Goal: Use online tool/utility: Utilize a website feature to perform a specific function

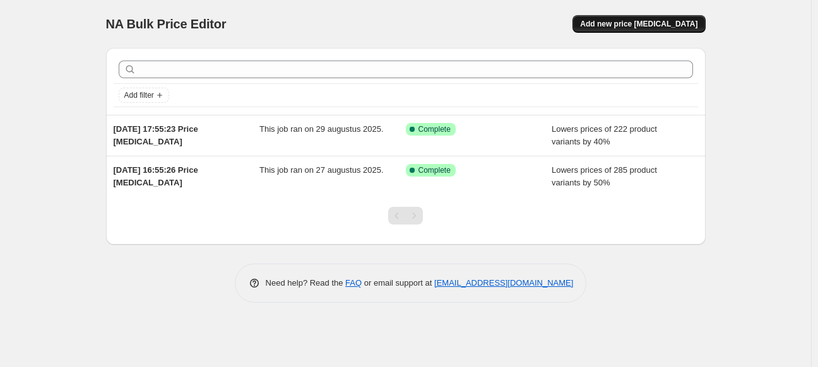
click at [650, 23] on span "Add new price [MEDICAL_DATA]" at bounding box center [638, 24] width 117 height 10
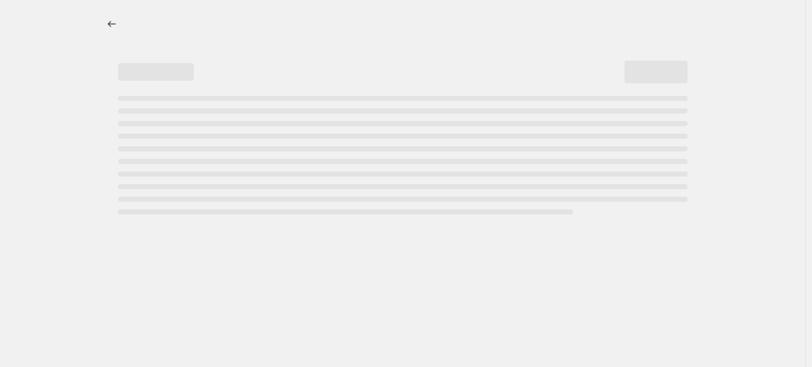
select select "percentage"
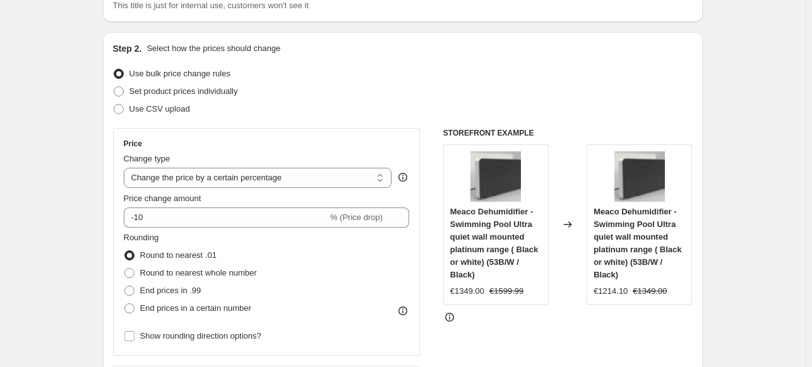
scroll to position [189, 0]
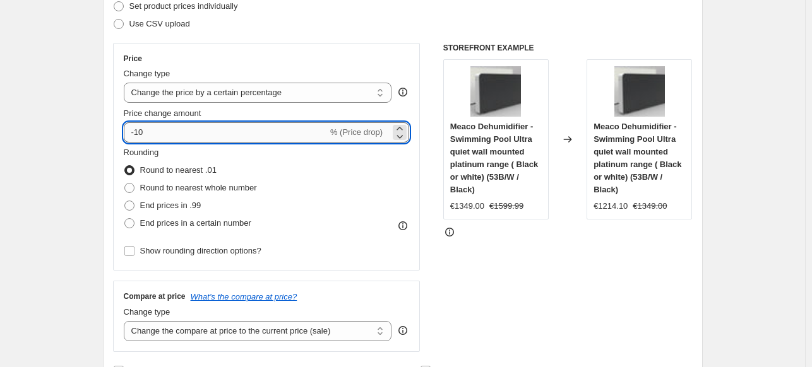
click at [182, 138] on input "-10" at bounding box center [226, 132] width 204 height 20
type input "-1"
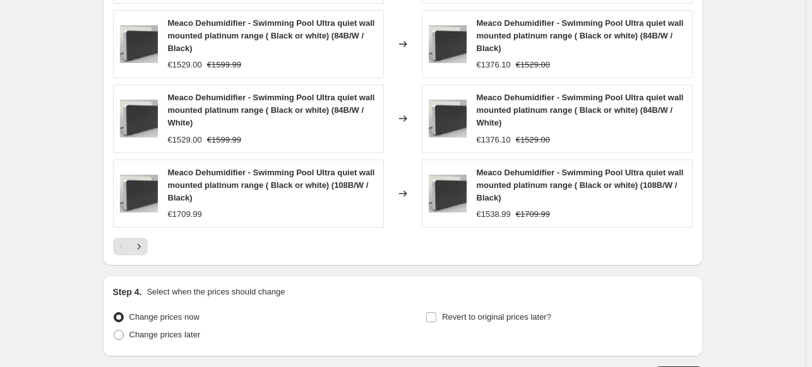
scroll to position [976, 0]
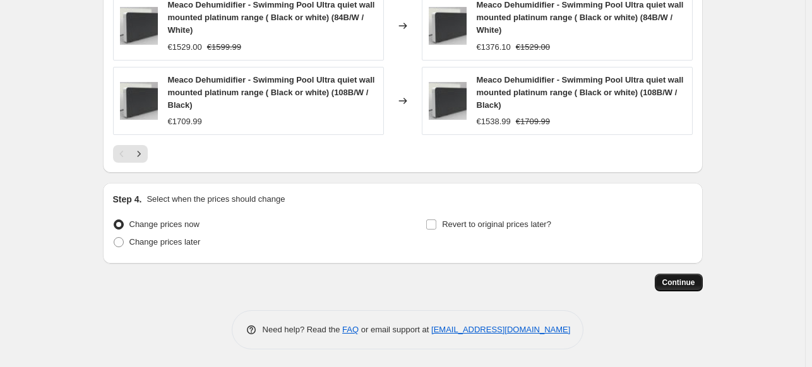
type input "-40"
click at [684, 281] on span "Continue" at bounding box center [678, 283] width 33 height 10
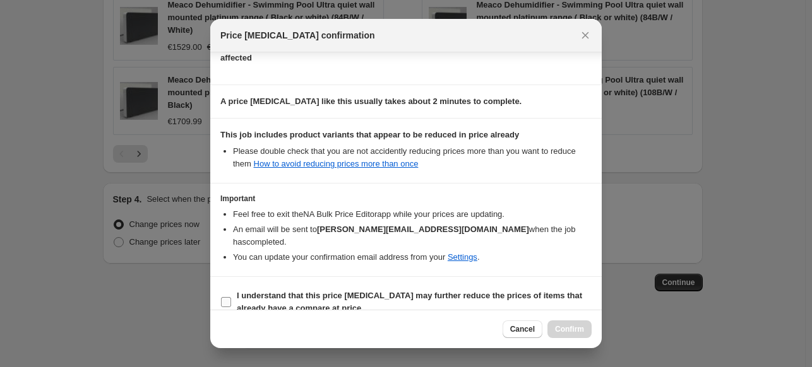
scroll to position [162, 0]
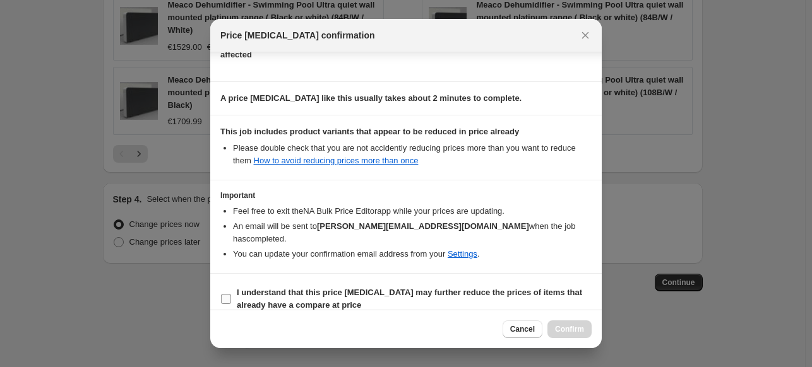
click at [375, 288] on b "I understand that this price [MEDICAL_DATA] may further reduce the prices of it…" at bounding box center [409, 299] width 345 height 22
click at [231, 294] on input "I understand that this price [MEDICAL_DATA] may further reduce the prices of it…" at bounding box center [226, 299] width 10 height 10
checkbox input "true"
click at [575, 328] on span "Confirm" at bounding box center [569, 329] width 29 height 10
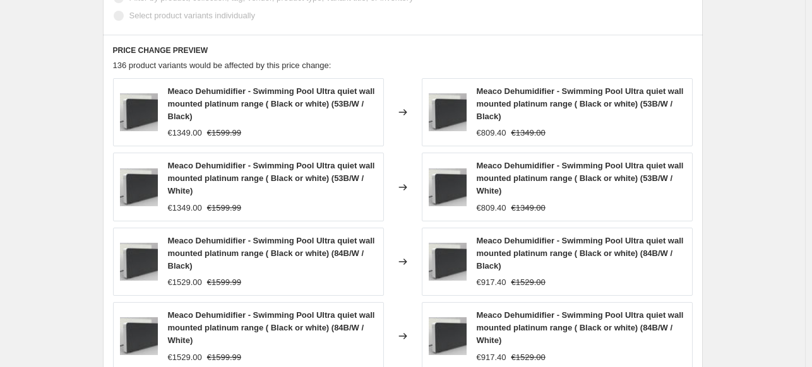
scroll to position [471, 0]
